Goal: Navigation & Orientation: Find specific page/section

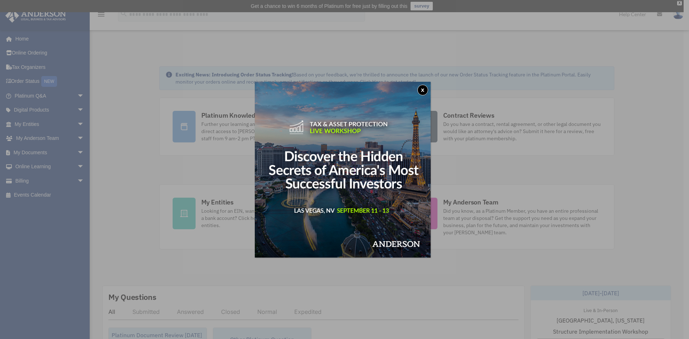
drag, startPoint x: 0, startPoint y: 0, endPoint x: 487, endPoint y: 291, distance: 567.2
click at [487, 291] on div "x" at bounding box center [344, 169] width 689 height 339
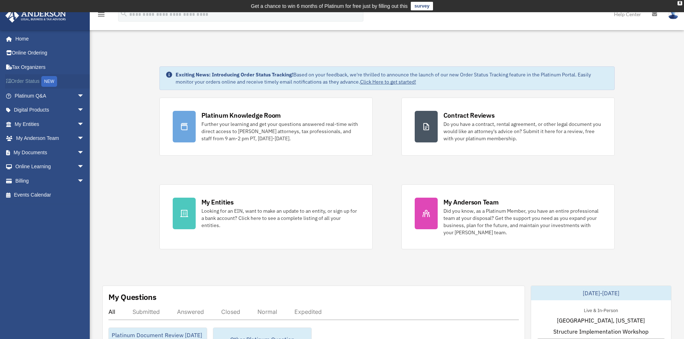
click at [26, 86] on link "Order Status NEW" at bounding box center [50, 81] width 90 height 15
click at [63, 156] on link "My Documents arrow_drop_down" at bounding box center [50, 152] width 90 height 14
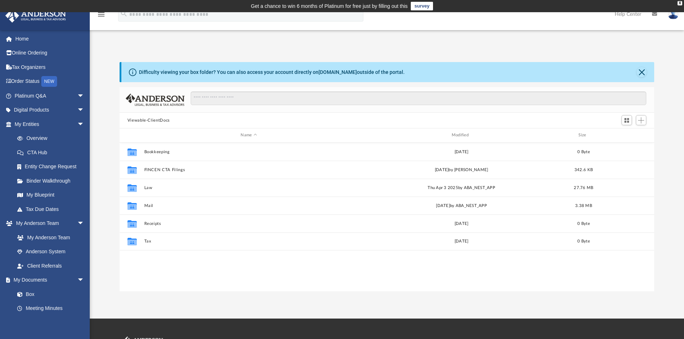
scroll to position [158, 529]
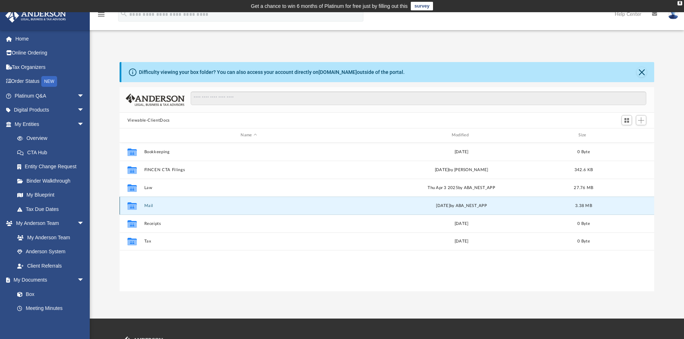
click at [150, 203] on button "Mail" at bounding box center [248, 205] width 209 height 5
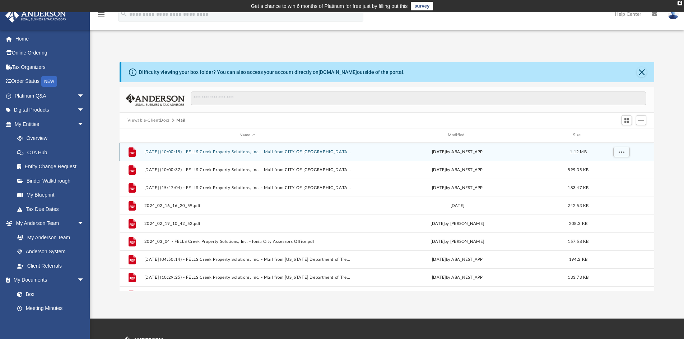
click at [239, 153] on button "2024.07.16 (10:00:15) - FELLS Creek Property Solutions, Inc. - Mail from CITY O…" at bounding box center [247, 152] width 207 height 5
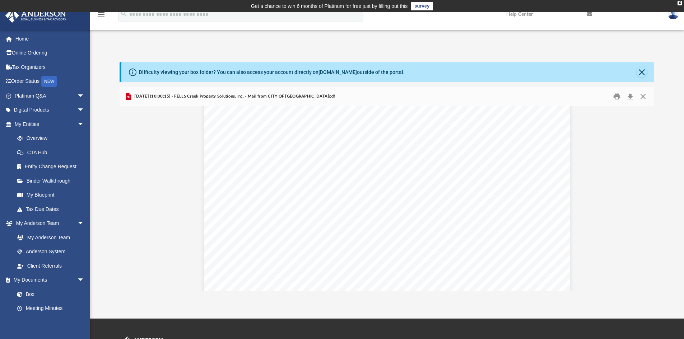
scroll to position [0, 0]
click at [56, 212] on link "Tax Due Dates" at bounding box center [52, 209] width 85 height 14
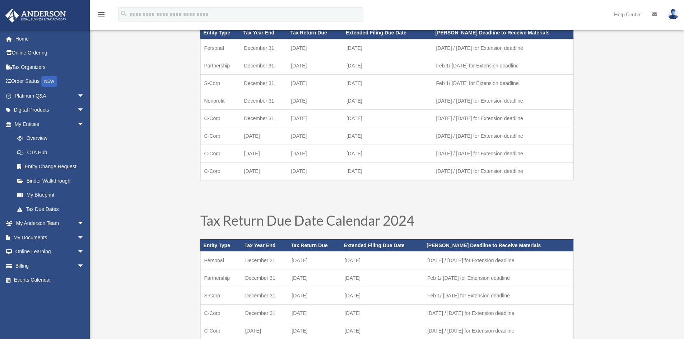
scroll to position [76, 0]
click at [39, 239] on link "My Documents arrow_drop_down" at bounding box center [50, 237] width 90 height 14
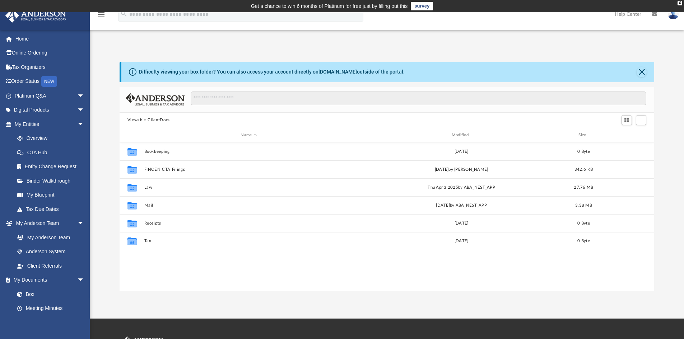
scroll to position [158, 529]
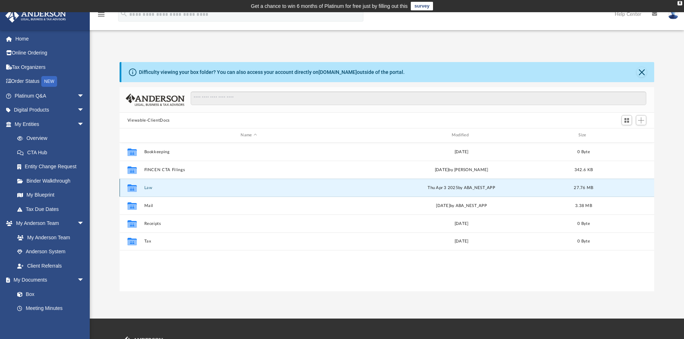
click at [151, 188] on button "Law" at bounding box center [248, 188] width 209 height 5
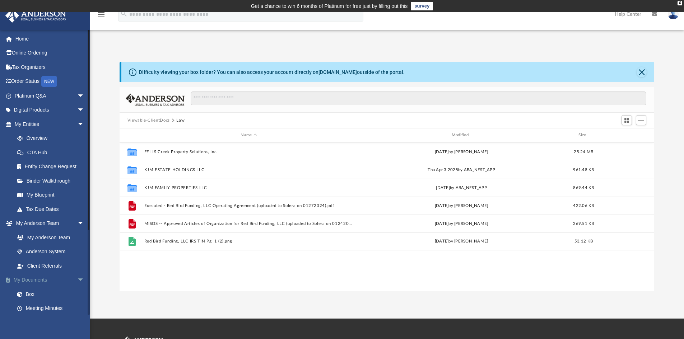
click at [47, 280] on link "My Documents arrow_drop_down" at bounding box center [50, 280] width 90 height 14
click at [77, 278] on span "arrow_drop_down" at bounding box center [84, 280] width 14 height 15
click at [65, 281] on link "My Documents arrow_drop_up" at bounding box center [50, 280] width 90 height 14
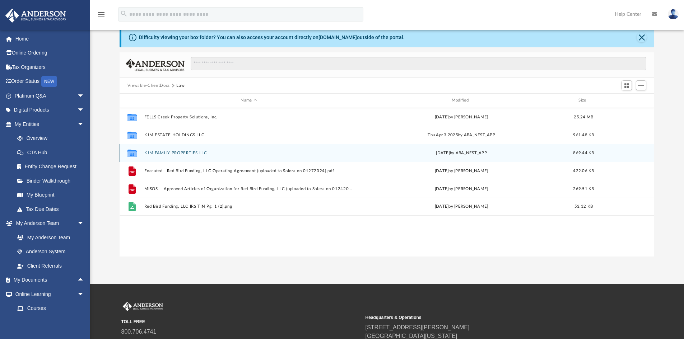
scroll to position [0, 0]
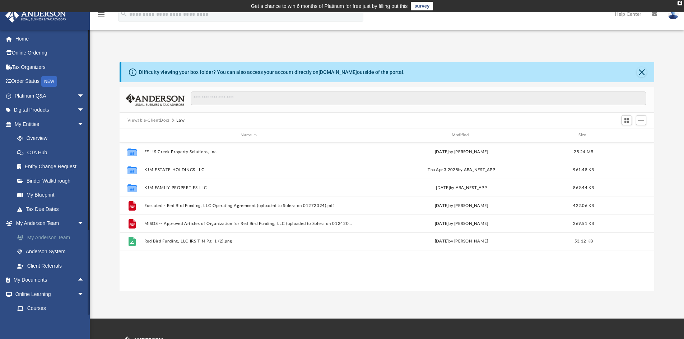
click at [54, 236] on link "My Anderson Team" at bounding box center [52, 237] width 85 height 14
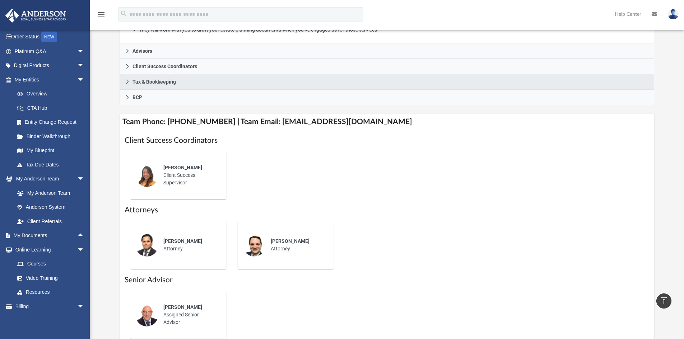
scroll to position [196, 0]
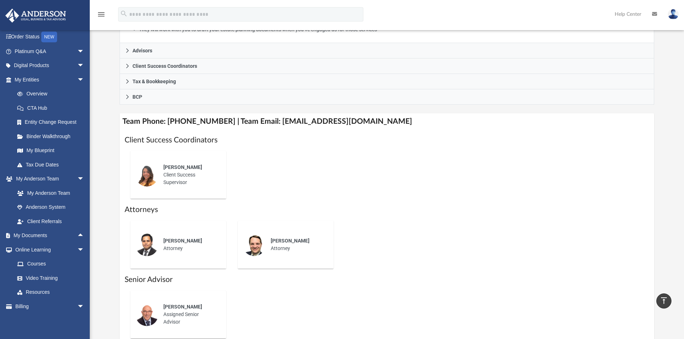
click at [173, 156] on div "Alex Gomez Client Success Supervisor" at bounding box center [178, 175] width 86 height 38
click at [190, 172] on div "Alex Gomez Client Success Supervisor" at bounding box center [189, 175] width 63 height 33
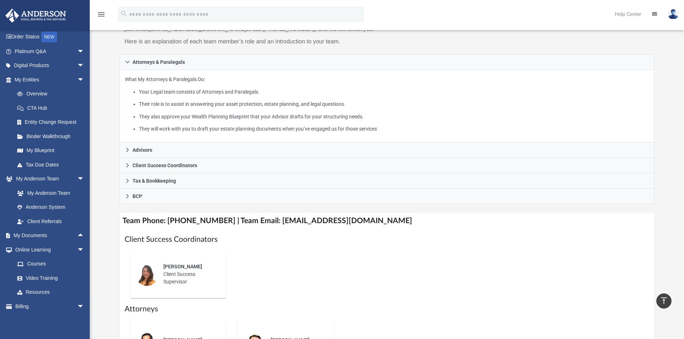
scroll to position [0, 0]
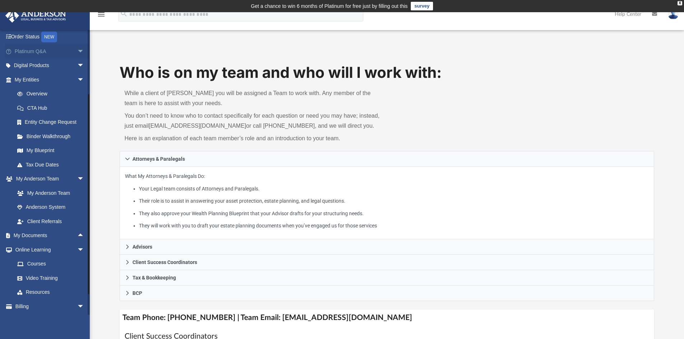
click at [77, 55] on span "arrow_drop_down" at bounding box center [84, 51] width 14 height 15
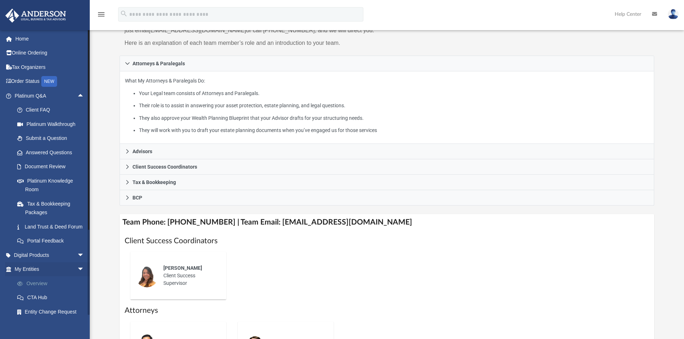
scroll to position [0, 0]
click at [15, 37] on link "Home" at bounding box center [50, 38] width 90 height 14
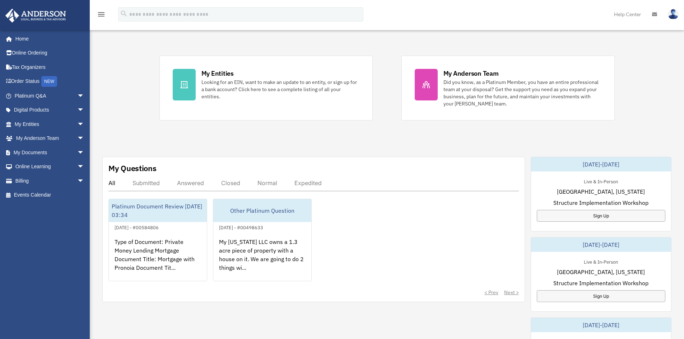
scroll to position [146, 0]
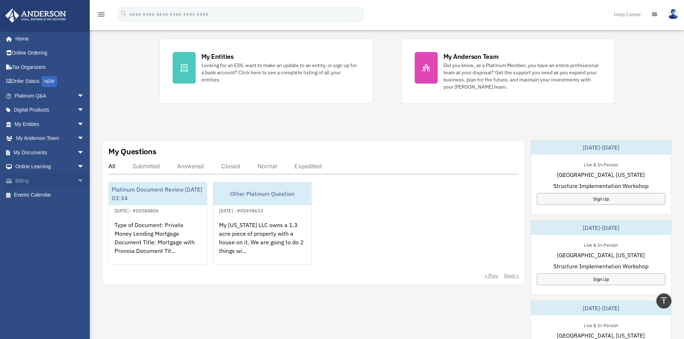
click at [42, 182] on link "Billing arrow_drop_down" at bounding box center [50, 181] width 90 height 14
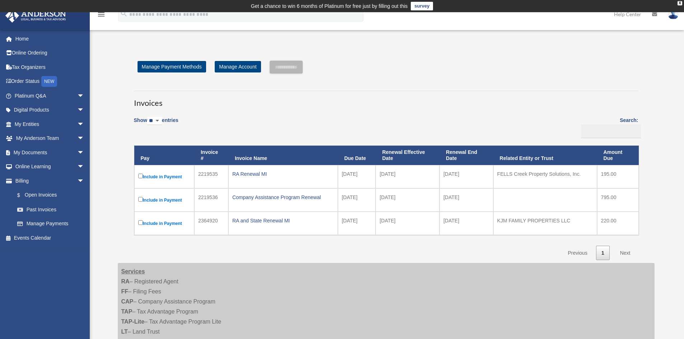
click at [675, 19] on link at bounding box center [673, 14] width 22 height 32
click at [673, 17] on img at bounding box center [673, 14] width 11 height 10
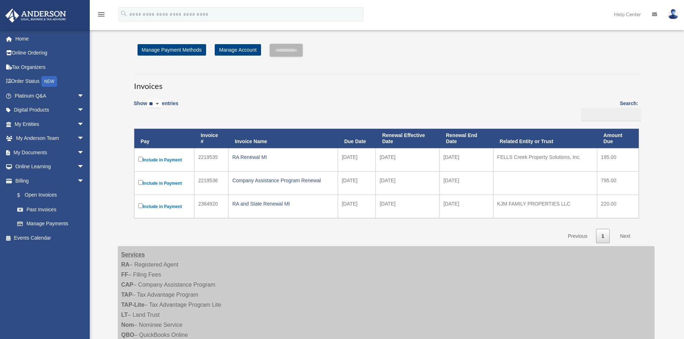
scroll to position [18, 0]
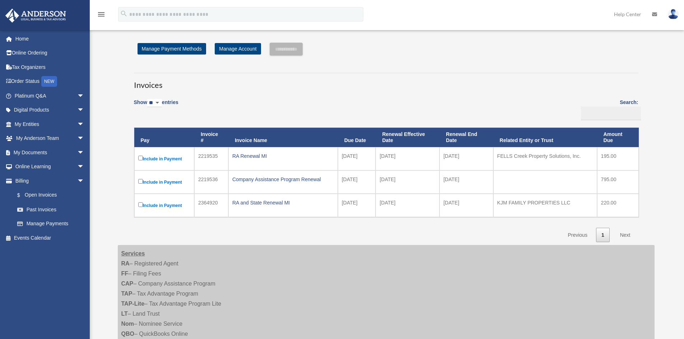
click at [670, 13] on img at bounding box center [673, 14] width 11 height 10
click at [569, 66] on link "Logout" at bounding box center [565, 62] width 72 height 15
